Goal: Check status: Check status

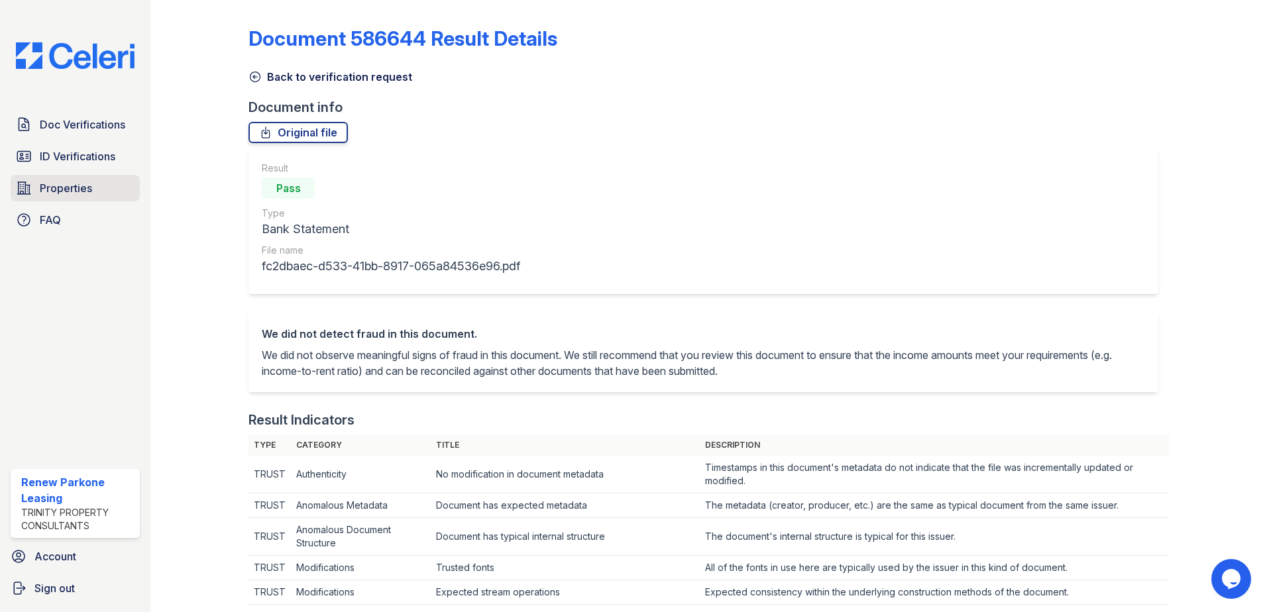
scroll to position [659, 0]
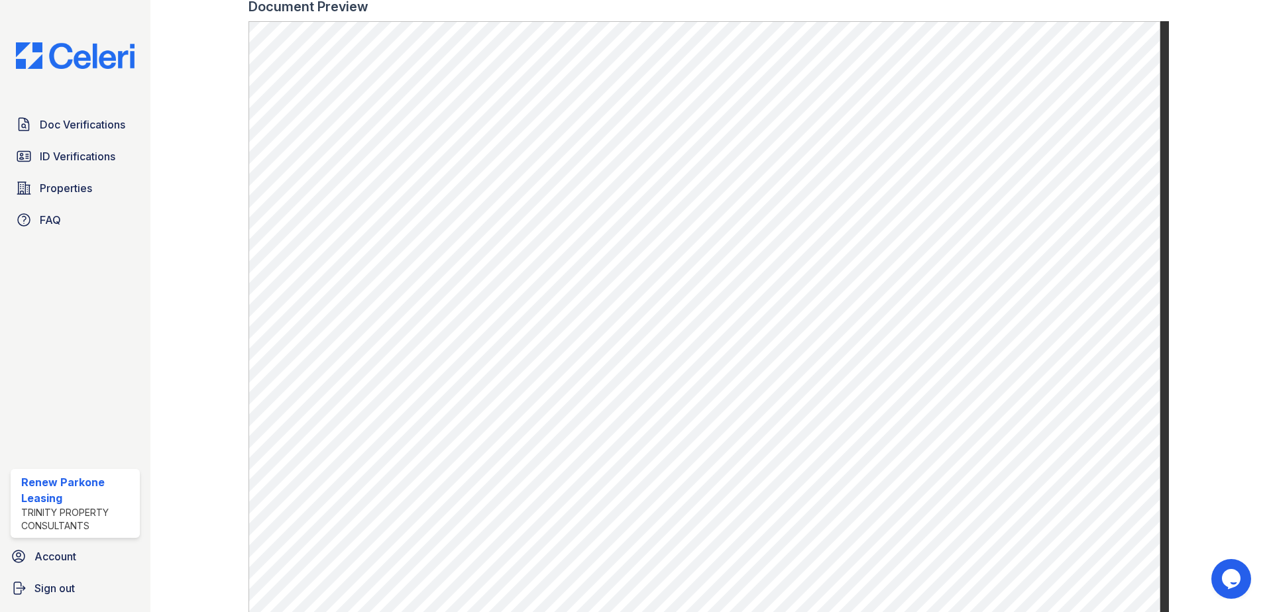
drag, startPoint x: 49, startPoint y: 191, endPoint x: 58, endPoint y: 205, distance: 16.9
click at [49, 191] on span "Properties" at bounding box center [66, 188] width 52 height 16
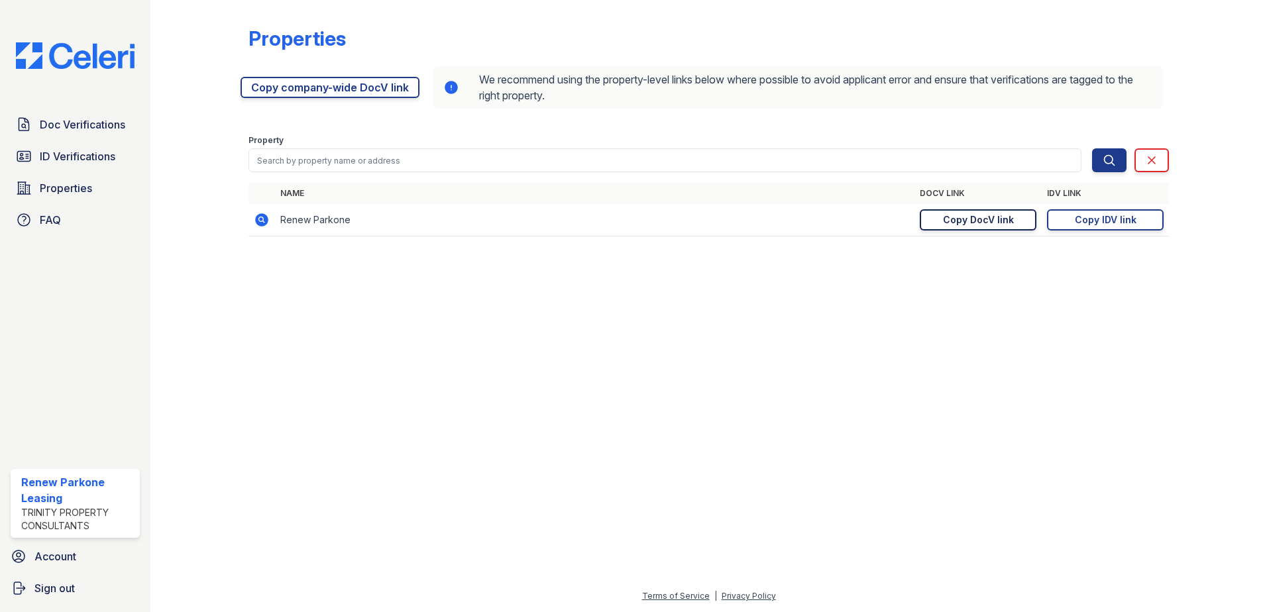
click at [985, 222] on div "Copy DocV link" at bounding box center [978, 219] width 71 height 13
click at [42, 129] on span "Doc Verifications" at bounding box center [82, 125] width 85 height 16
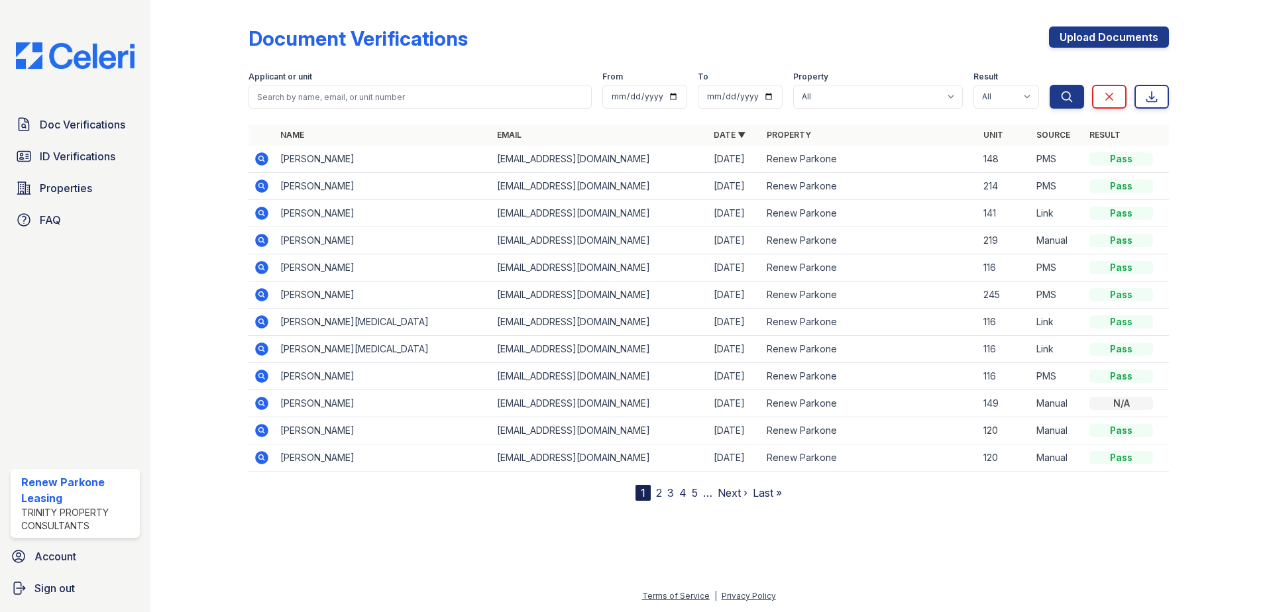
click at [255, 156] on icon at bounding box center [262, 159] width 16 height 16
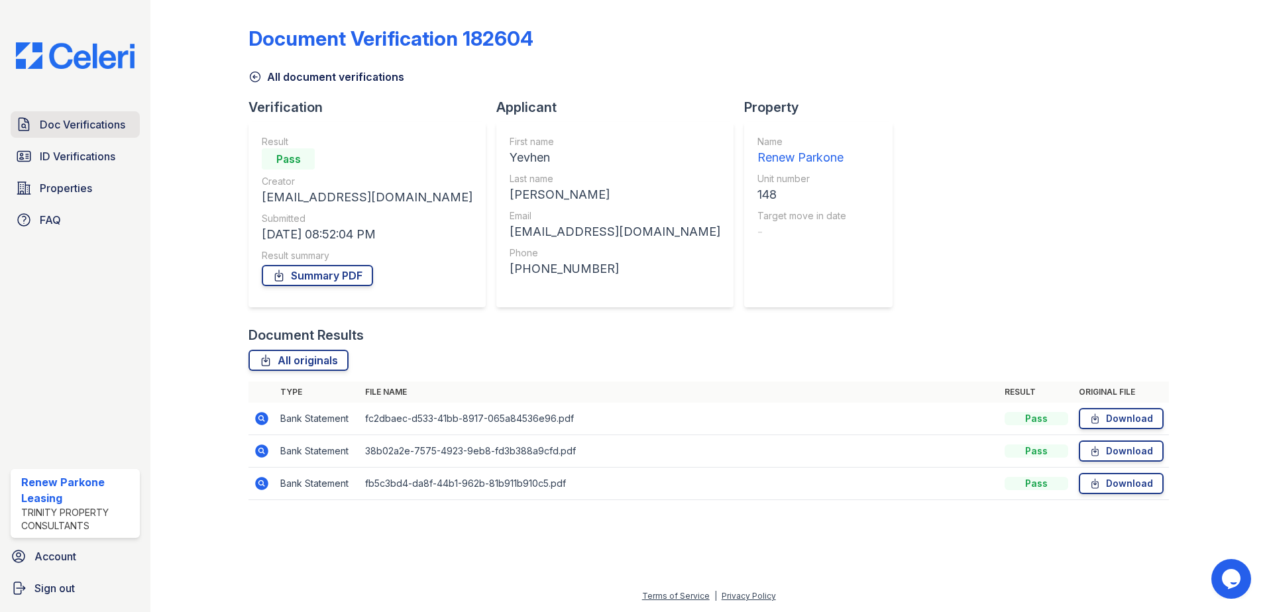
click at [62, 133] on link "Doc Verifications" at bounding box center [75, 124] width 129 height 27
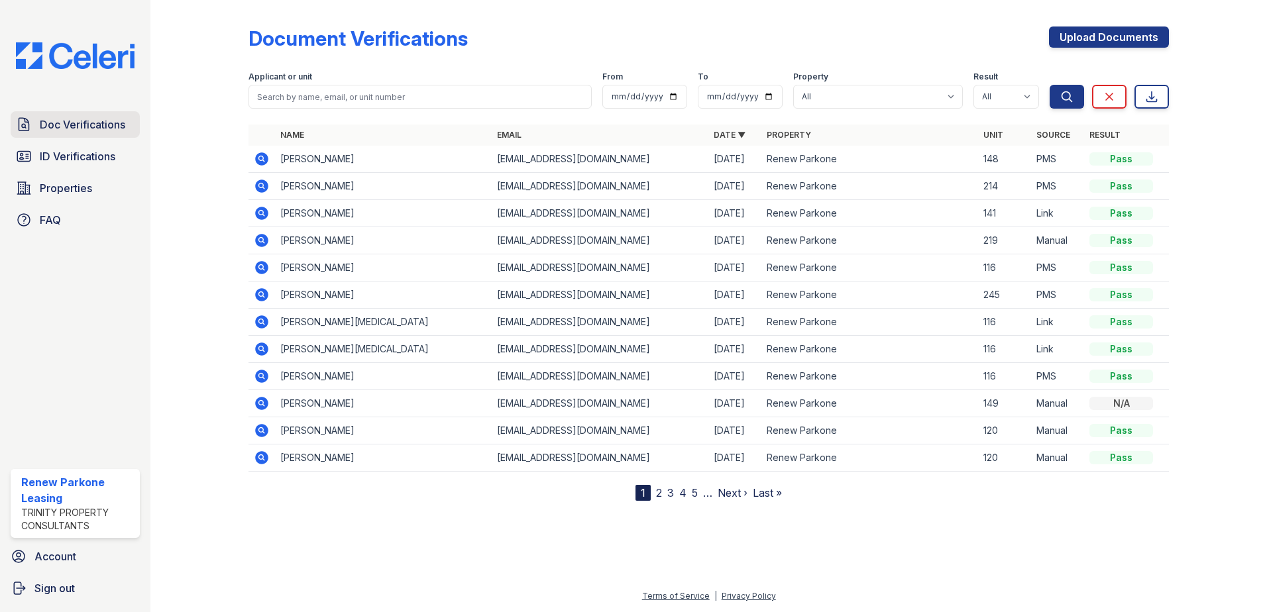
click at [112, 133] on link "Doc Verifications" at bounding box center [75, 124] width 129 height 27
click at [262, 158] on icon at bounding box center [260, 157] width 3 height 3
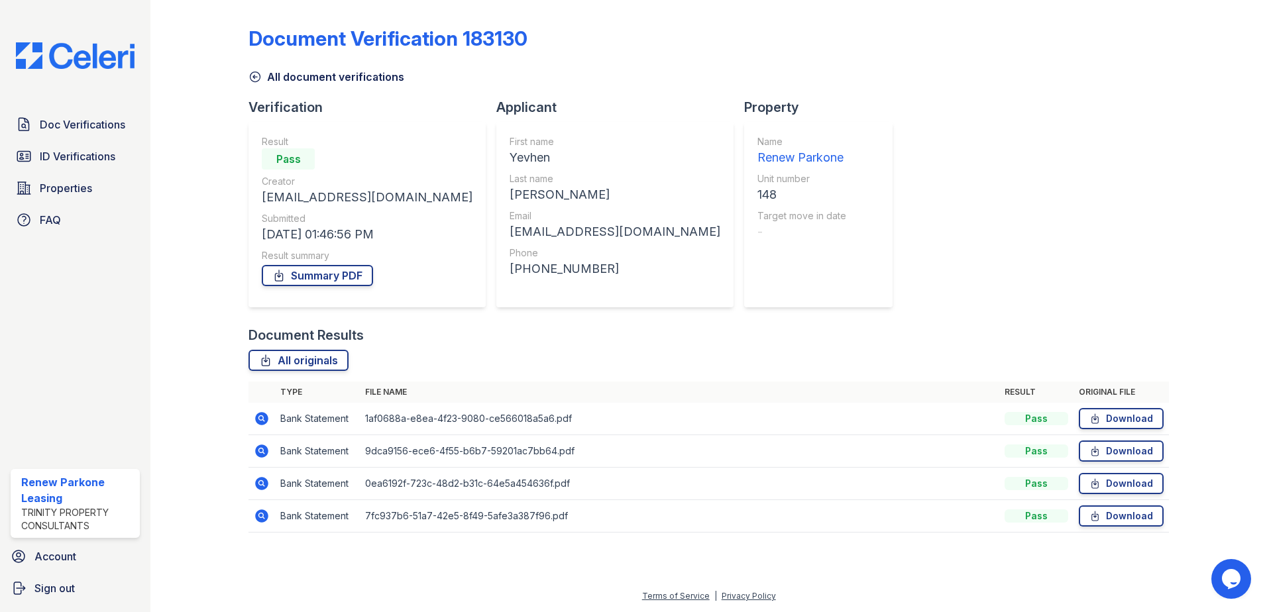
click at [270, 411] on td at bounding box center [261, 419] width 27 height 32
click at [266, 417] on icon at bounding box center [261, 418] width 13 height 13
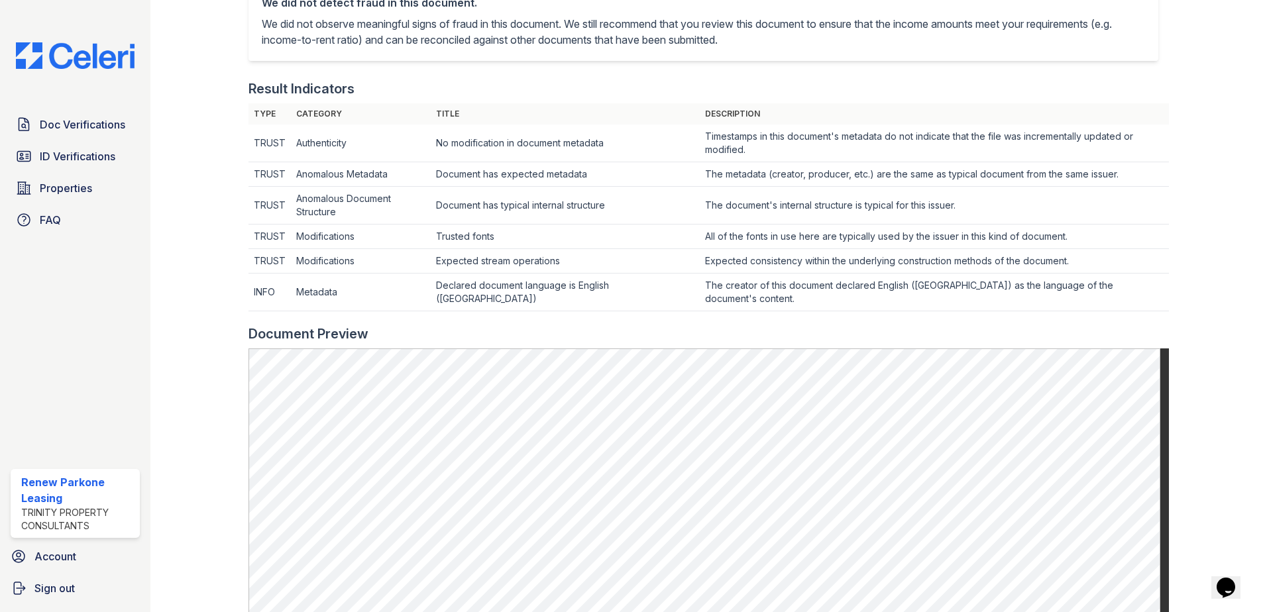
scroll to position [398, 0]
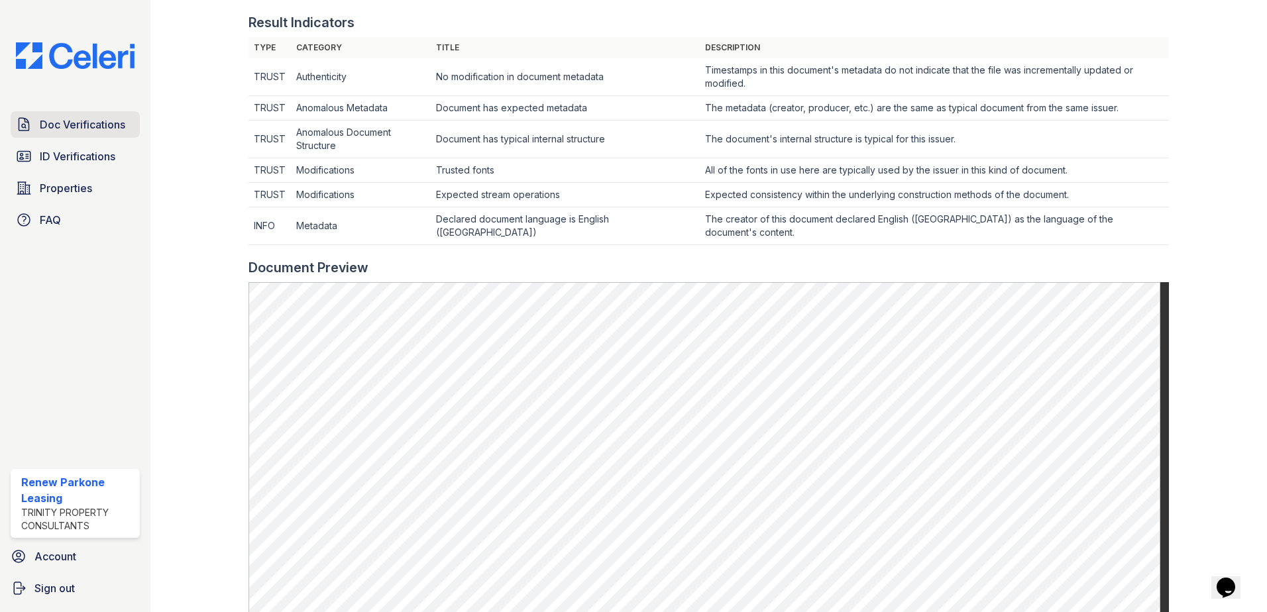
click at [109, 128] on span "Doc Verifications" at bounding box center [82, 125] width 85 height 16
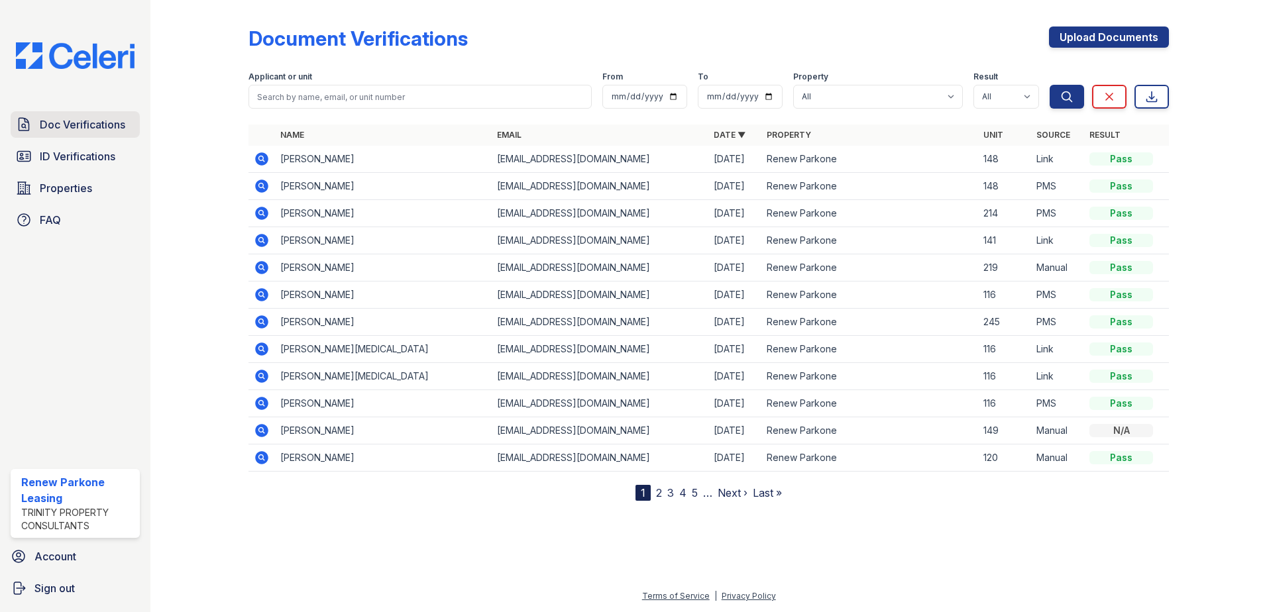
click at [100, 136] on link "Doc Verifications" at bounding box center [75, 124] width 129 height 27
click at [84, 159] on span "ID Verifications" at bounding box center [78, 156] width 76 height 16
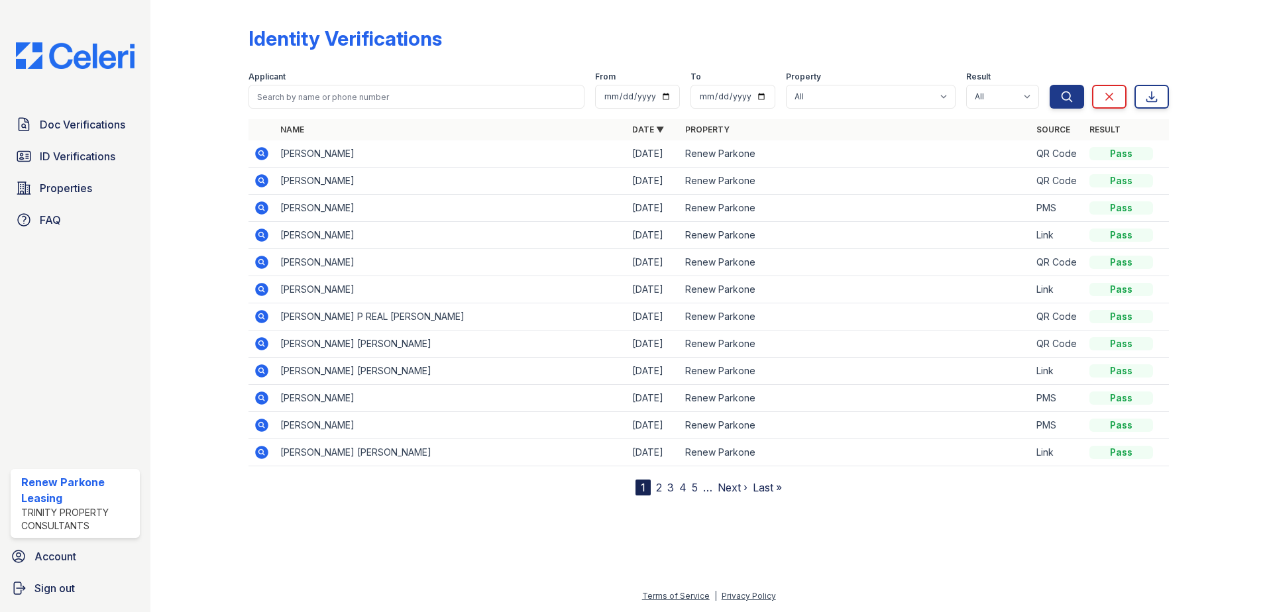
click at [255, 203] on icon at bounding box center [262, 208] width 16 height 16
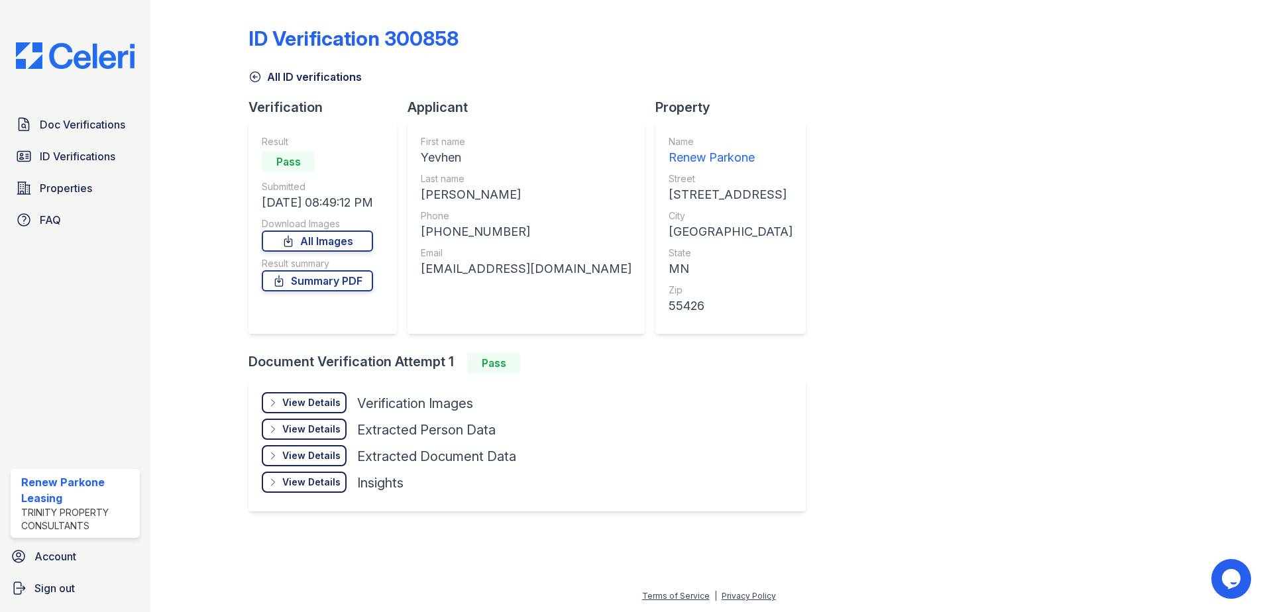
click at [308, 402] on div "View Details" at bounding box center [311, 402] width 58 height 13
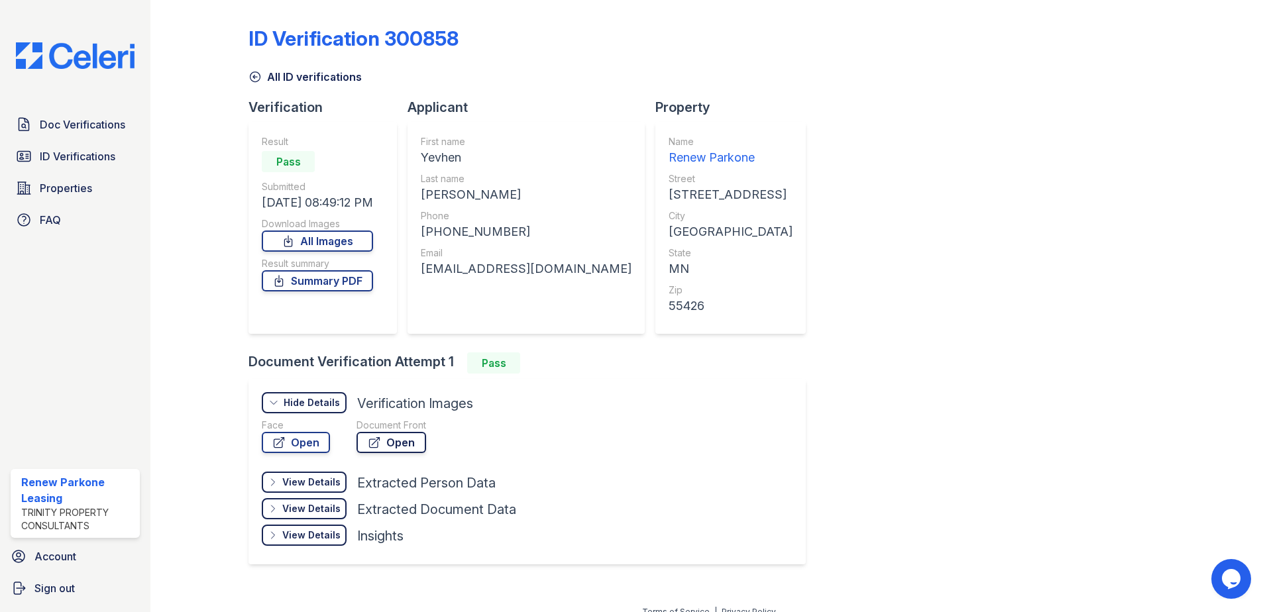
click at [393, 441] on link "Open" at bounding box center [391, 442] width 70 height 21
click at [272, 435] on link "Open" at bounding box center [296, 442] width 68 height 21
click at [264, 76] on link "All ID verifications" at bounding box center [304, 77] width 113 height 16
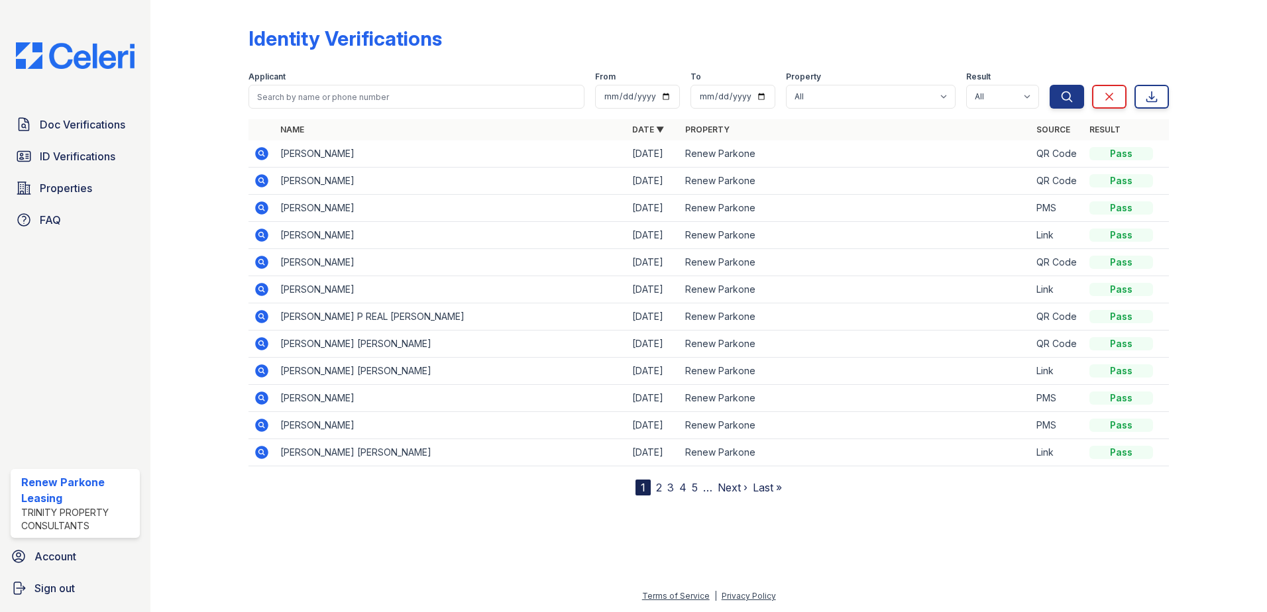
click at [263, 399] on icon at bounding box center [262, 398] width 16 height 16
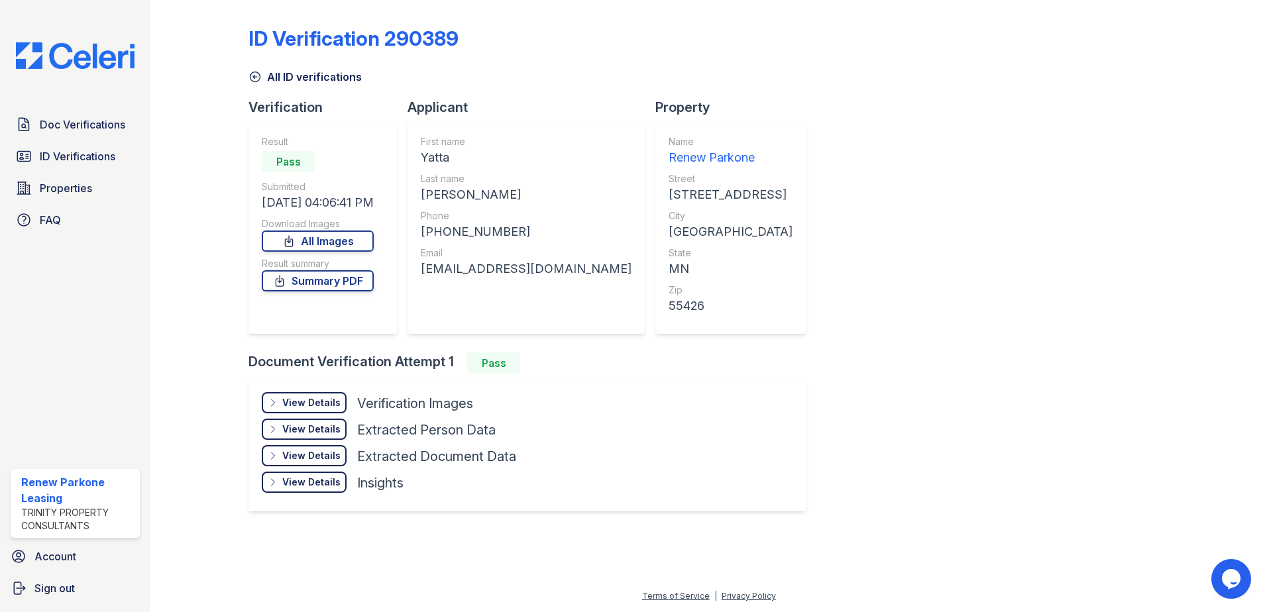
click at [327, 403] on div "View Details" at bounding box center [311, 402] width 58 height 13
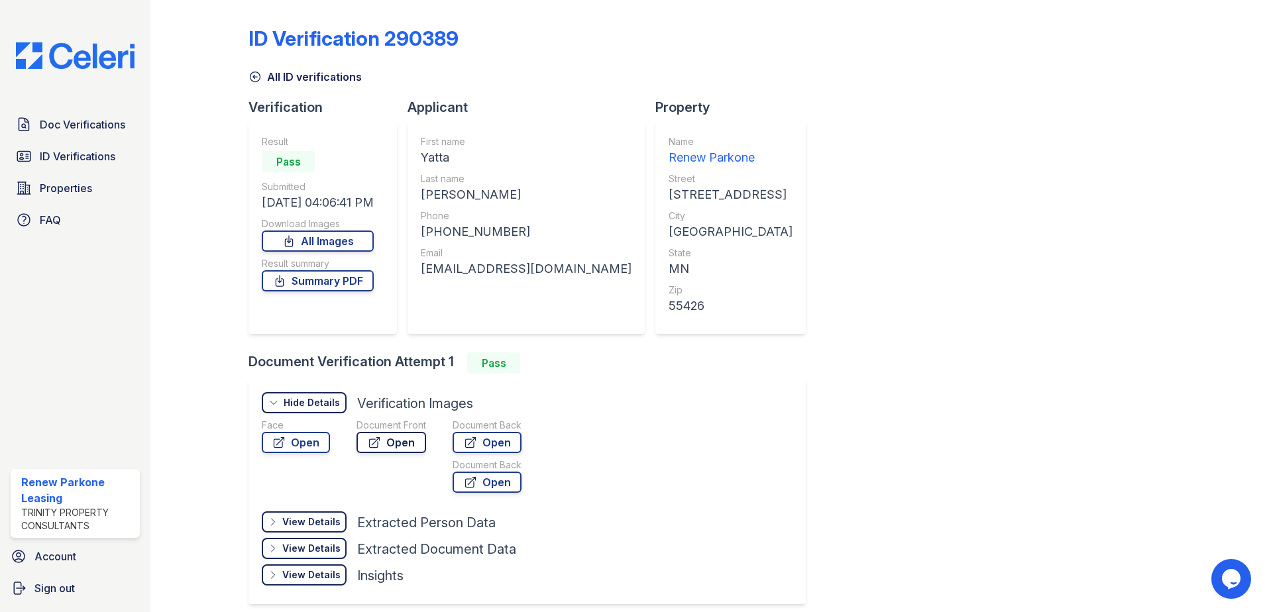
click at [391, 443] on link "Open" at bounding box center [391, 442] width 70 height 21
click at [299, 451] on link "Open" at bounding box center [296, 442] width 68 height 21
click at [250, 73] on icon at bounding box center [254, 76] width 13 height 13
